Goal: Find specific page/section: Find specific page/section

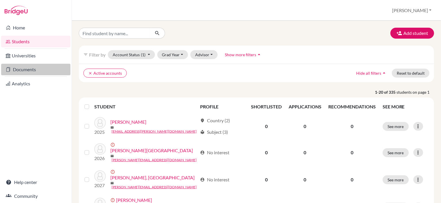
click at [38, 68] on link "Documents" at bounding box center [35, 70] width 69 height 12
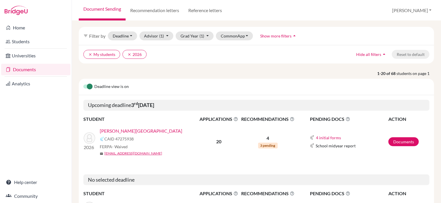
scroll to position [29, 0]
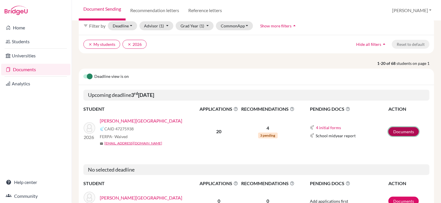
click at [405, 130] on link "Documents" at bounding box center [404, 131] width 31 height 9
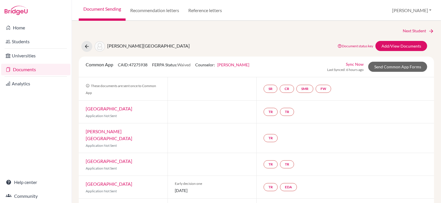
click at [117, 9] on link "Document Sending" at bounding box center [102, 10] width 47 height 21
